Goal: Task Accomplishment & Management: Complete application form

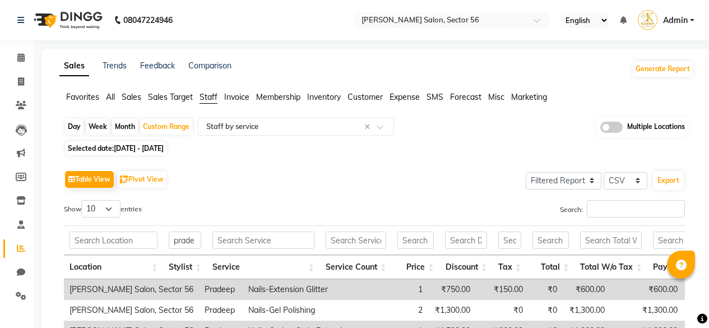
select select "filtered_report"
select select "csv"
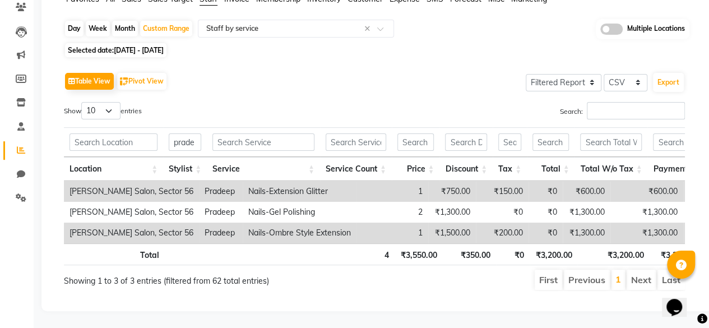
click at [438, 85] on div "Table View Pivot View Select Full Report Filtered Report Select CSV PDF Export …" at bounding box center [374, 179] width 621 height 221
click at [324, 85] on div "Table View Pivot View Select Full Report Filtered Report Select CSV PDF Export …" at bounding box center [374, 179] width 621 height 221
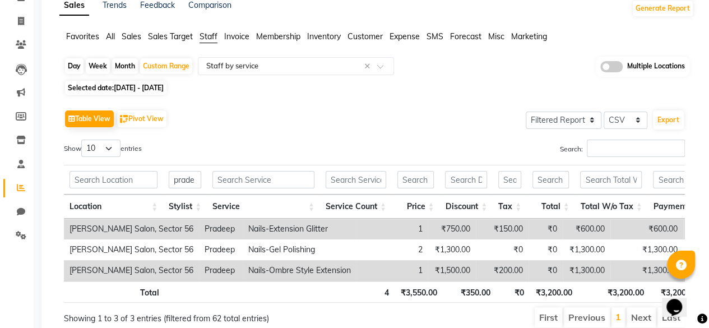
scroll to position [46, 0]
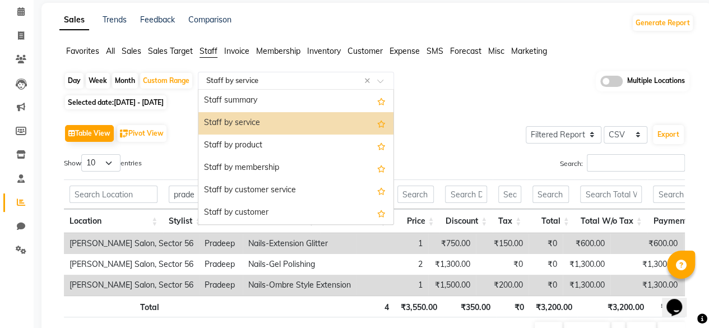
click at [282, 81] on input "text" at bounding box center [284, 80] width 161 height 11
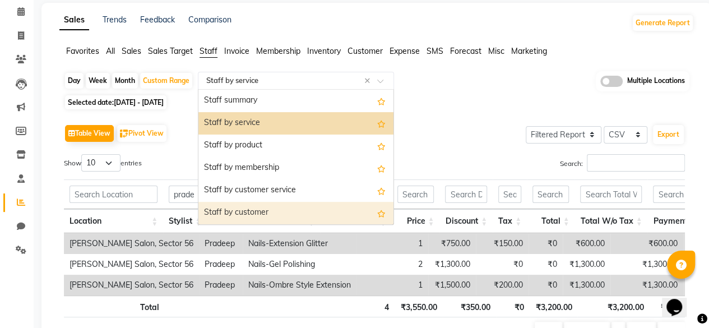
click at [258, 215] on div "Staff by customer" at bounding box center [295, 213] width 195 height 22
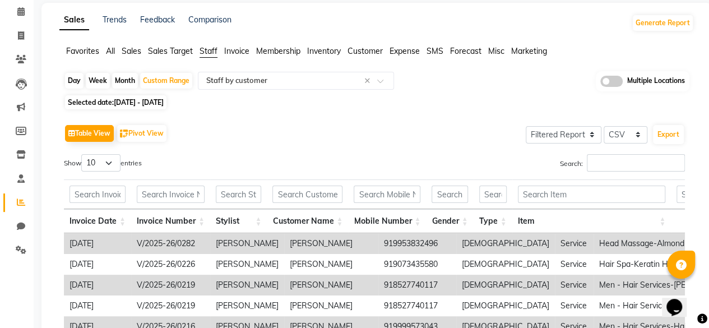
click at [355, 147] on div "Table View Pivot View Select Full Report Filtered Report Select CSV PDF Export …" at bounding box center [374, 305] width 621 height 366
click at [230, 191] on input "text" at bounding box center [238, 193] width 45 height 17
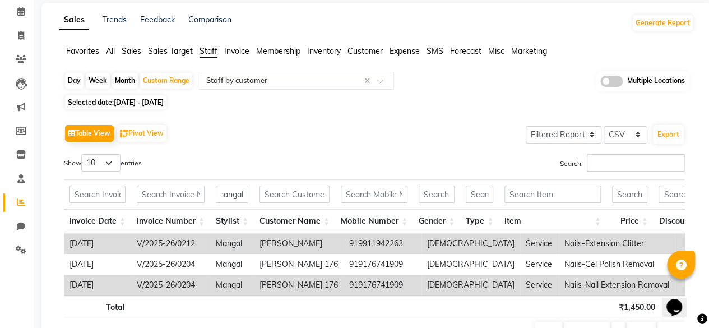
scroll to position [0, 0]
click at [347, 156] on div "Show 10 25 50 100 entries" at bounding box center [215, 165] width 302 height 22
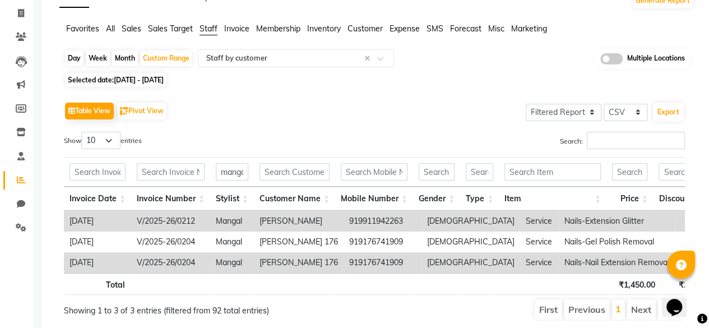
scroll to position [91, 0]
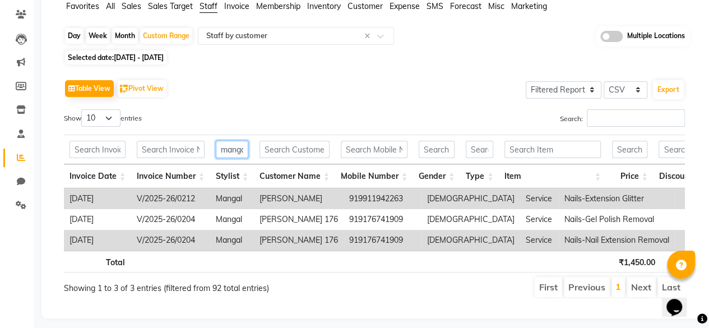
click at [232, 153] on input "mangal" at bounding box center [232, 149] width 32 height 17
type input "m"
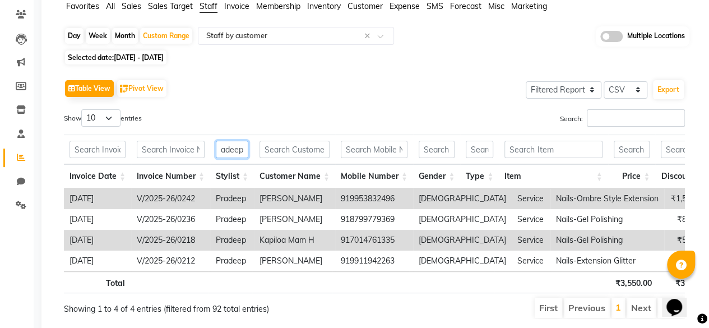
type input "pradeep"
click at [394, 118] on div "Search:" at bounding box center [534, 120] width 302 height 22
click at [408, 109] on div "Search:" at bounding box center [534, 120] width 302 height 22
click at [462, 104] on div "Table View Pivot View Select Full Report Filtered Report Select CSV PDF Export …" at bounding box center [374, 198] width 621 height 242
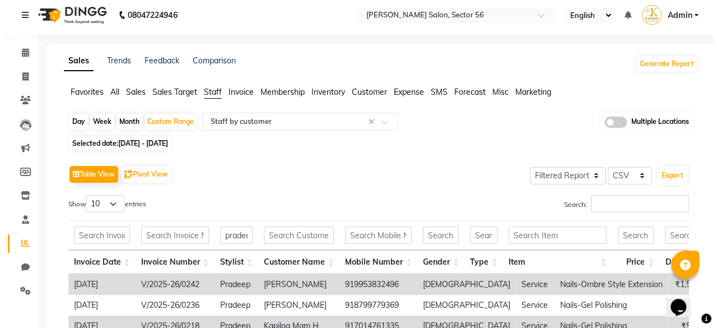
scroll to position [0, 0]
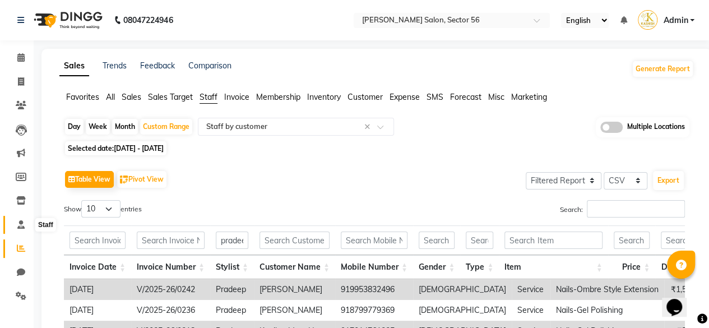
click at [21, 225] on icon at bounding box center [20, 224] width 7 height 8
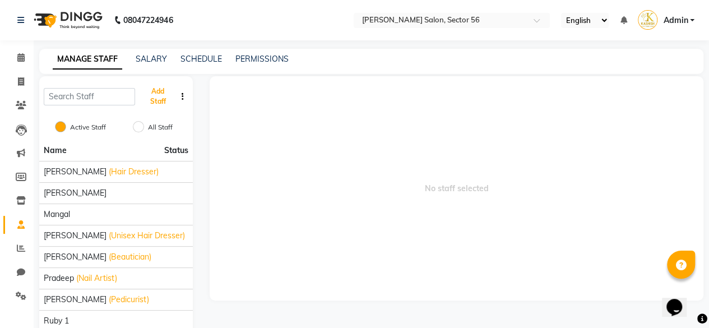
click at [160, 95] on button "Add Staff" at bounding box center [158, 96] width 36 height 29
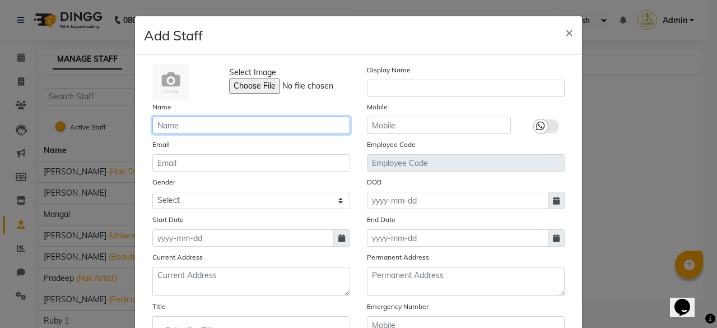
click at [184, 131] on input "text" at bounding box center [251, 125] width 198 height 17
type input "J"
type input "Joy"
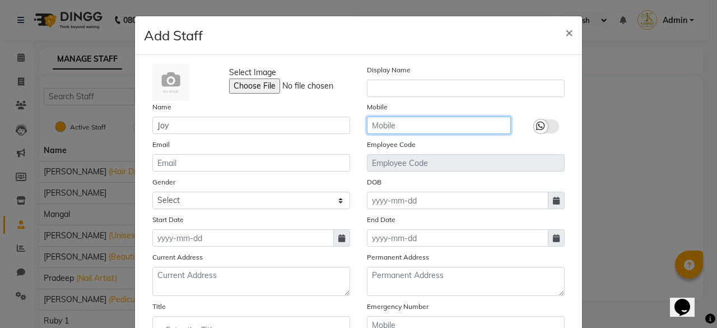
click at [406, 125] on input "text" at bounding box center [439, 125] width 144 height 17
click at [338, 240] on icon at bounding box center [341, 238] width 7 height 8
select select "10"
select select "2025"
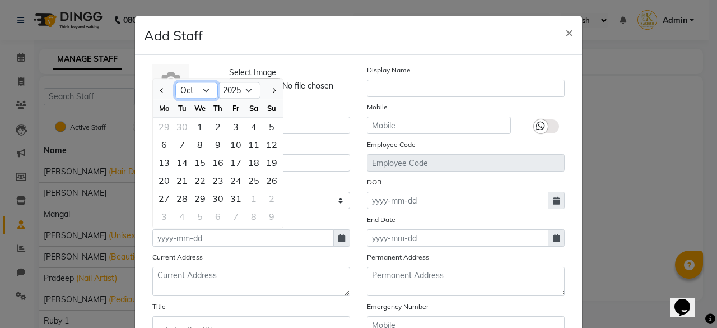
click at [198, 92] on select "Jan Feb Mar Apr May Jun [DATE] Aug Sep Oct Nov Dec" at bounding box center [196, 90] width 43 height 17
select select "1"
click at [175, 82] on select "Jan Feb Mar Apr May Jun [DATE] Aug Sep Oct Nov Dec" at bounding box center [196, 90] width 43 height 17
click at [198, 131] on div "1" at bounding box center [200, 127] width 18 height 18
type input "[DATE]"
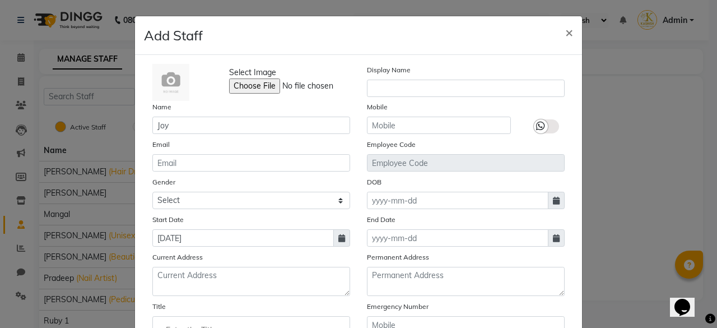
click at [568, 310] on div "Emergency Number" at bounding box center [466, 322] width 215 height 44
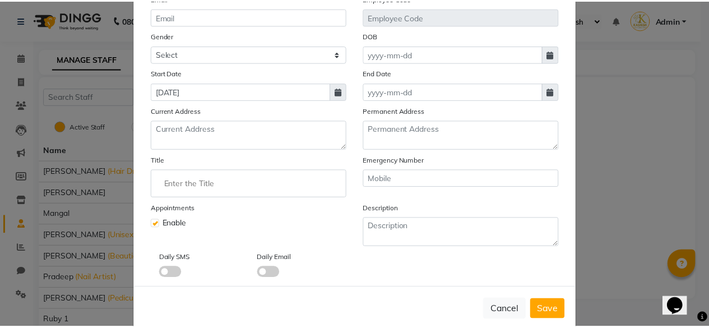
scroll to position [164, 0]
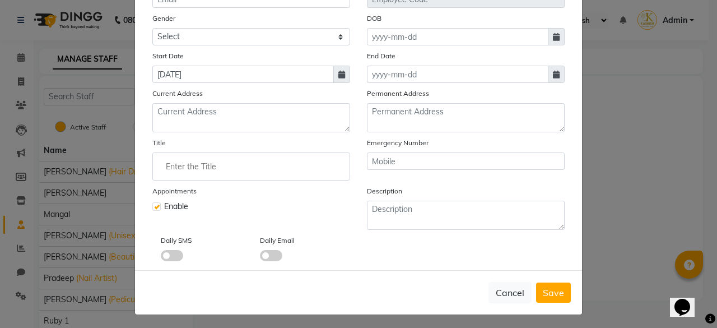
click at [548, 291] on span "Save" at bounding box center [553, 292] width 21 height 11
checkbox input "false"
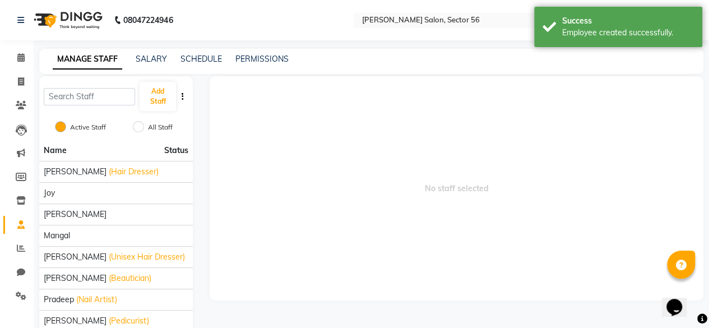
click at [323, 206] on span "No staff selected" at bounding box center [457, 188] width 494 height 224
click at [21, 55] on icon at bounding box center [20, 57] width 7 height 8
